Goal: Task Accomplishment & Management: Manage account settings

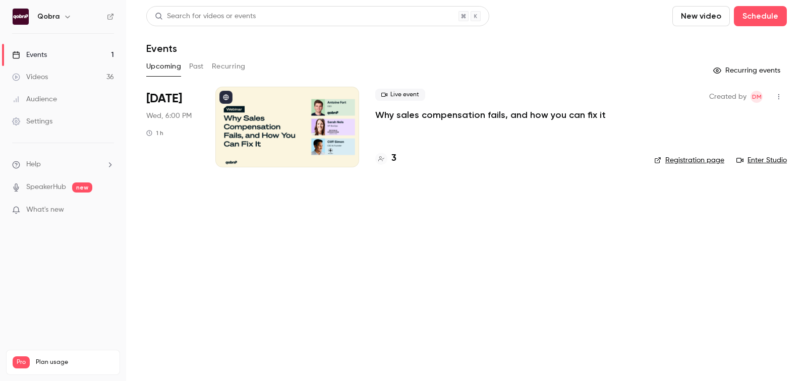
click at [43, 70] on link "Videos 36" at bounding box center [63, 77] width 126 height 22
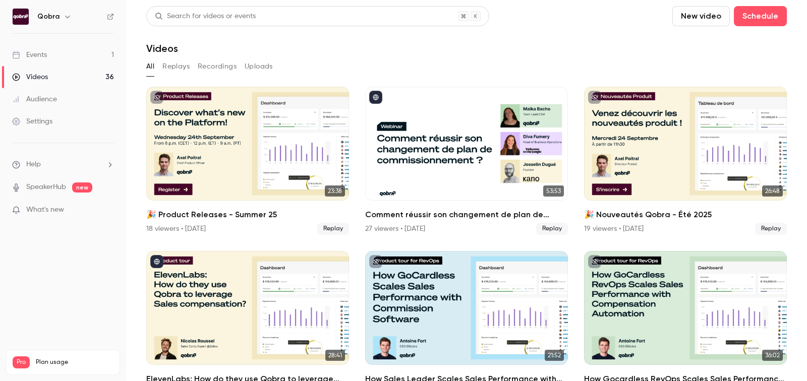
click at [73, 60] on link "Events 1" at bounding box center [63, 55] width 126 height 22
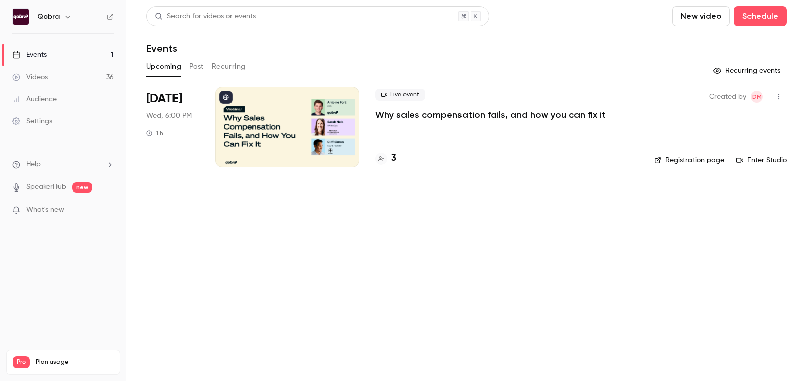
click at [69, 72] on link "Videos 36" at bounding box center [63, 77] width 126 height 22
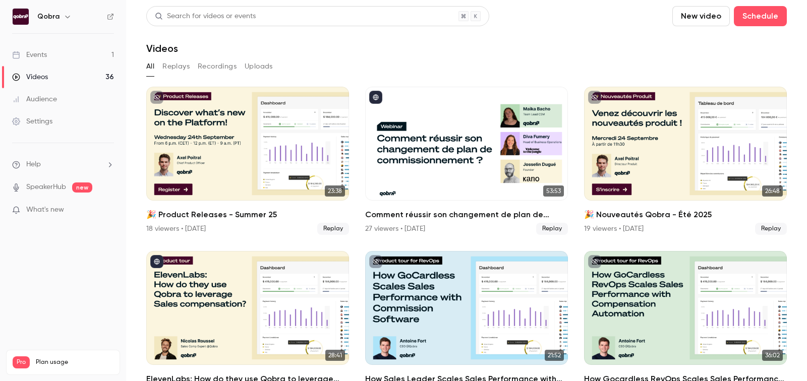
click at [46, 173] on ul "Help SpeakerHub new What's new" at bounding box center [63, 188] width 126 height 90
click at [47, 211] on span "What's new" at bounding box center [45, 210] width 38 height 11
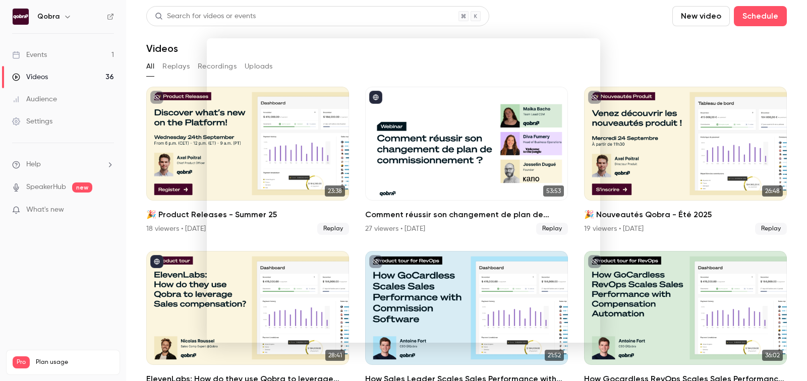
click at [147, 195] on div at bounding box center [403, 190] width 807 height 381
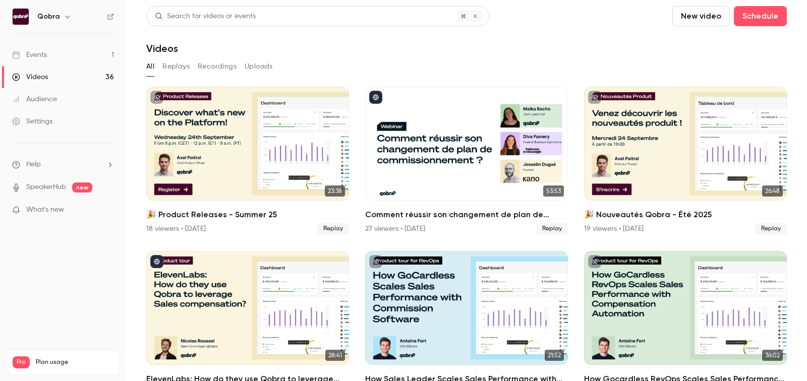
click at [56, 127] on link "Settings" at bounding box center [63, 121] width 126 height 22
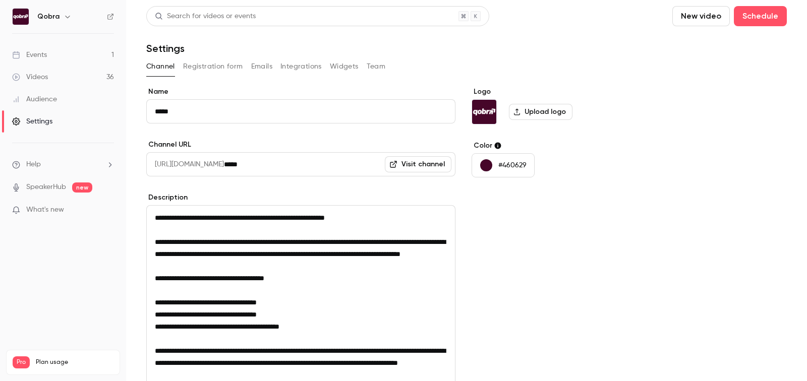
click at [57, 56] on link "Events 1" at bounding box center [63, 55] width 126 height 22
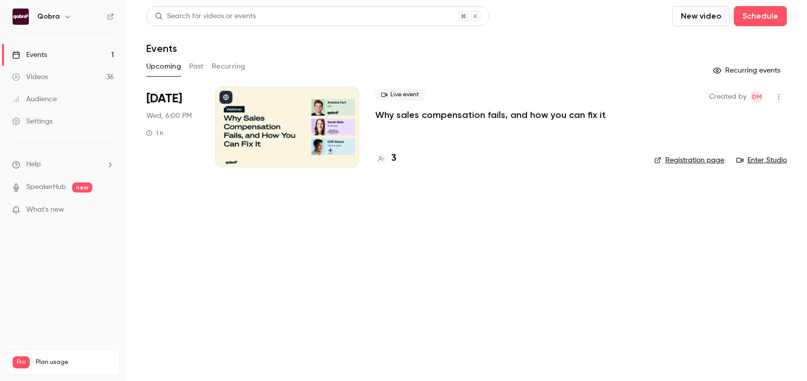
click at [200, 67] on button "Past" at bounding box center [196, 67] width 15 height 16
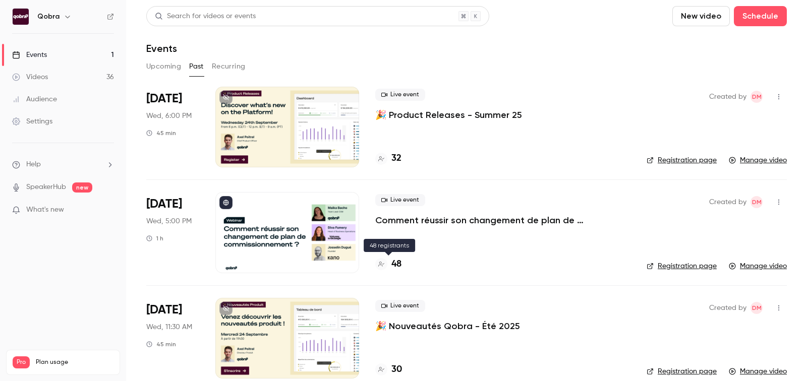
click at [398, 258] on h4 "48" at bounding box center [396, 265] width 10 height 14
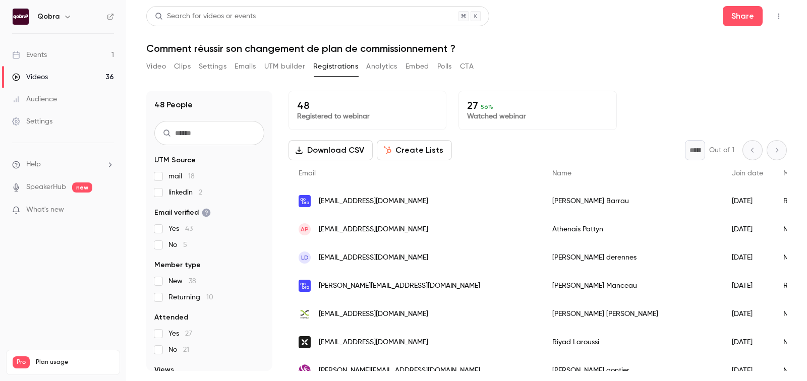
click at [342, 149] on button "Download CSV" at bounding box center [331, 150] width 84 height 20
